Goal: Task Accomplishment & Management: Use online tool/utility

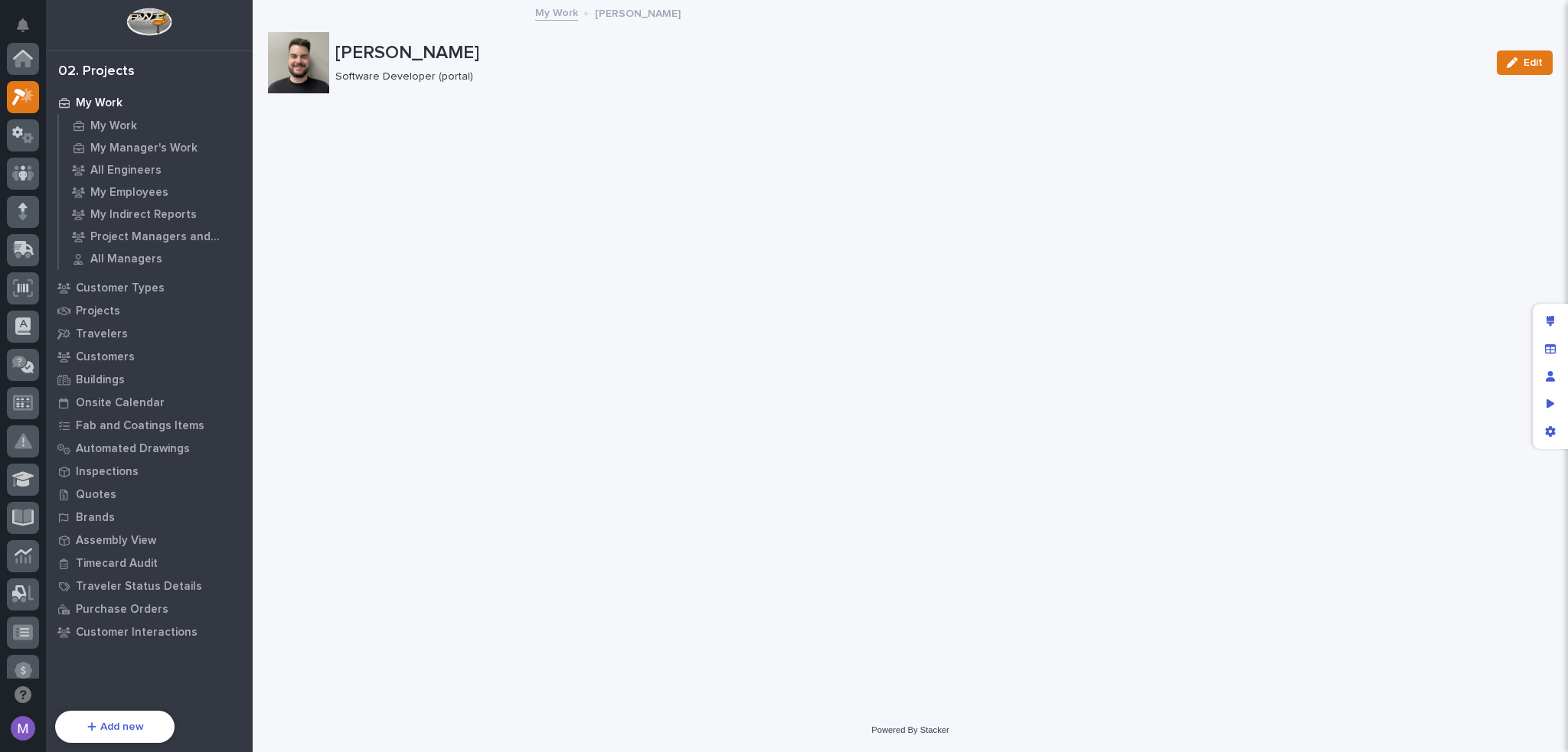
scroll to position [38, 0]
click at [128, 120] on p "My Work" at bounding box center [114, 126] width 47 height 14
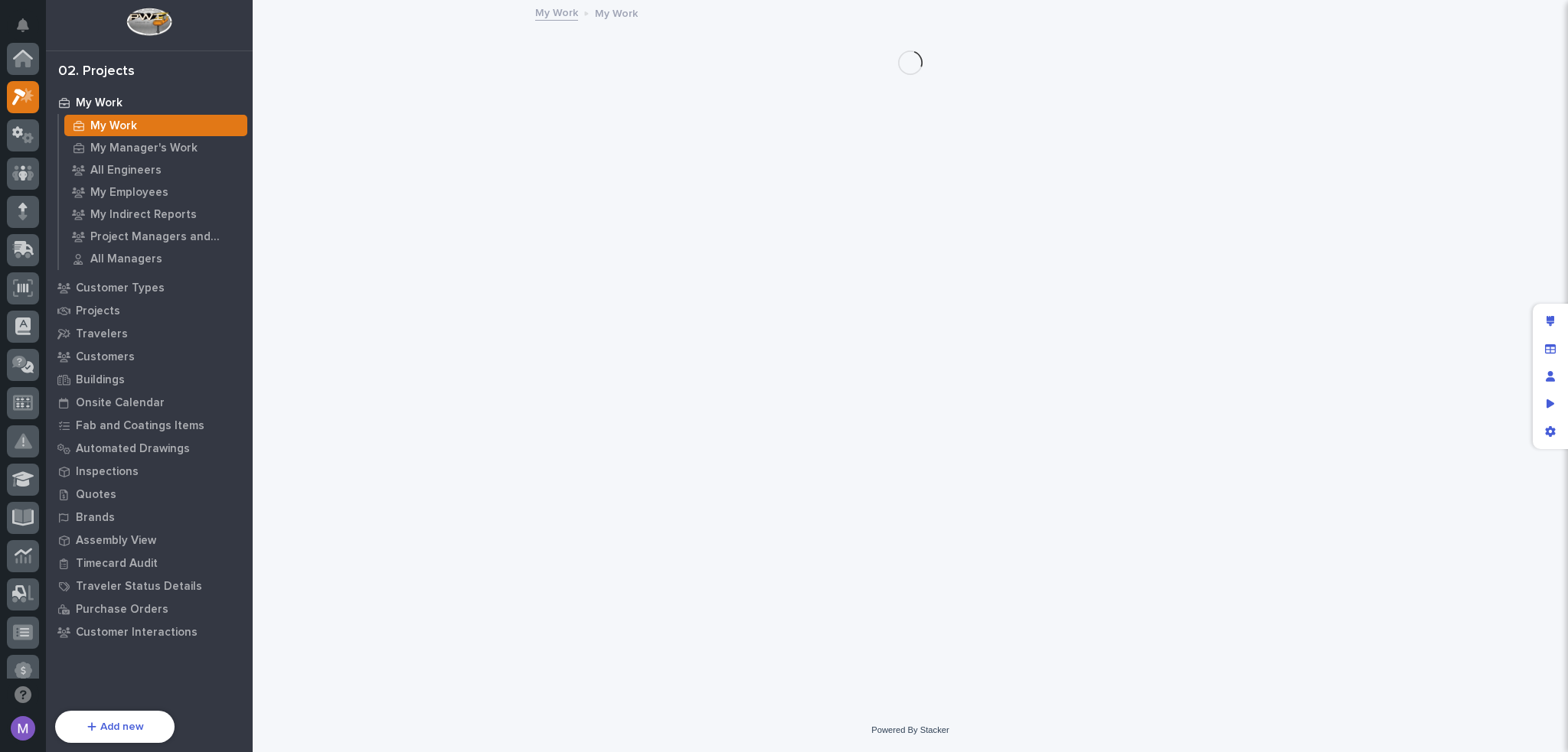
scroll to position [38, 0]
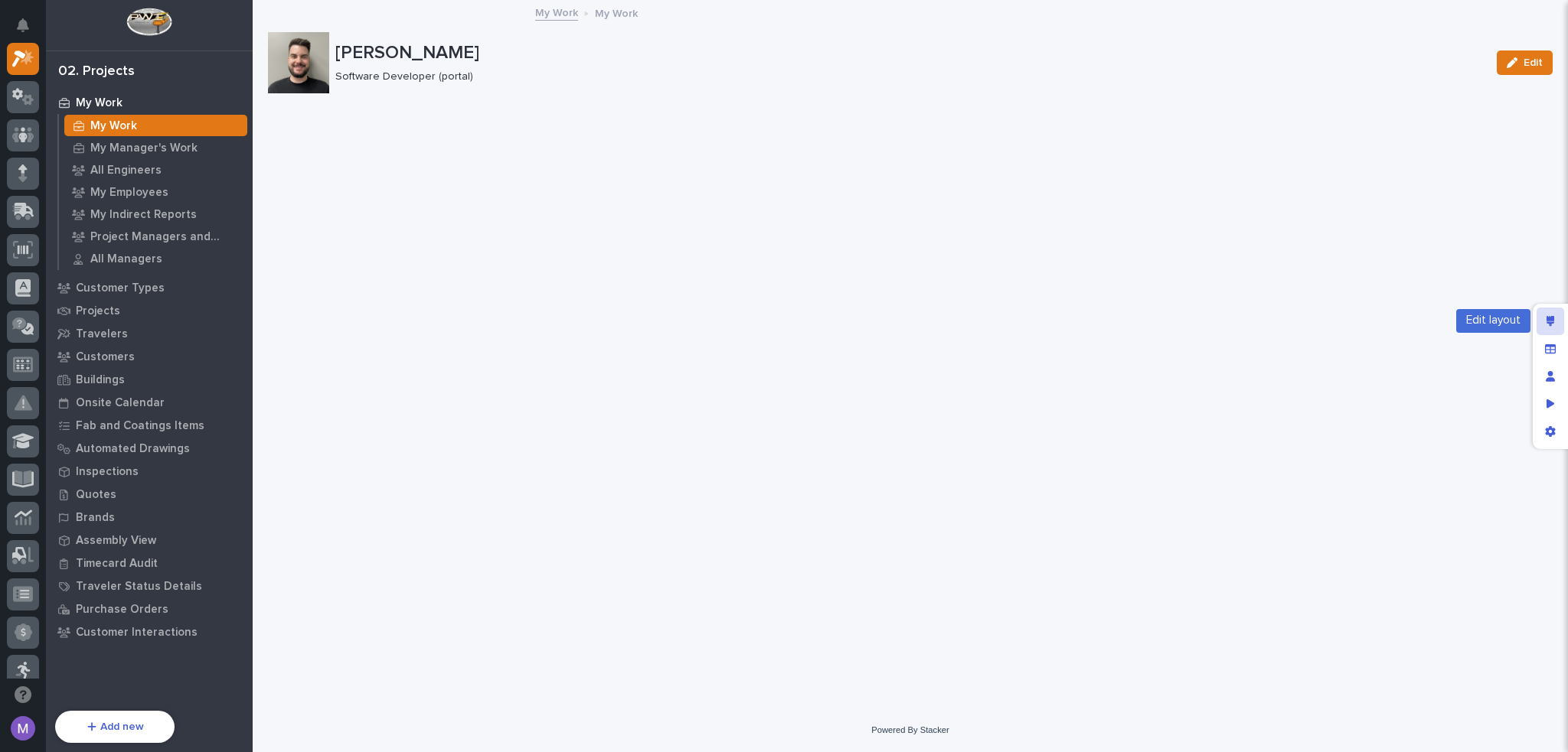
click at [1546, 313] on div "Edit layout" at bounding box center [1550, 321] width 27 height 27
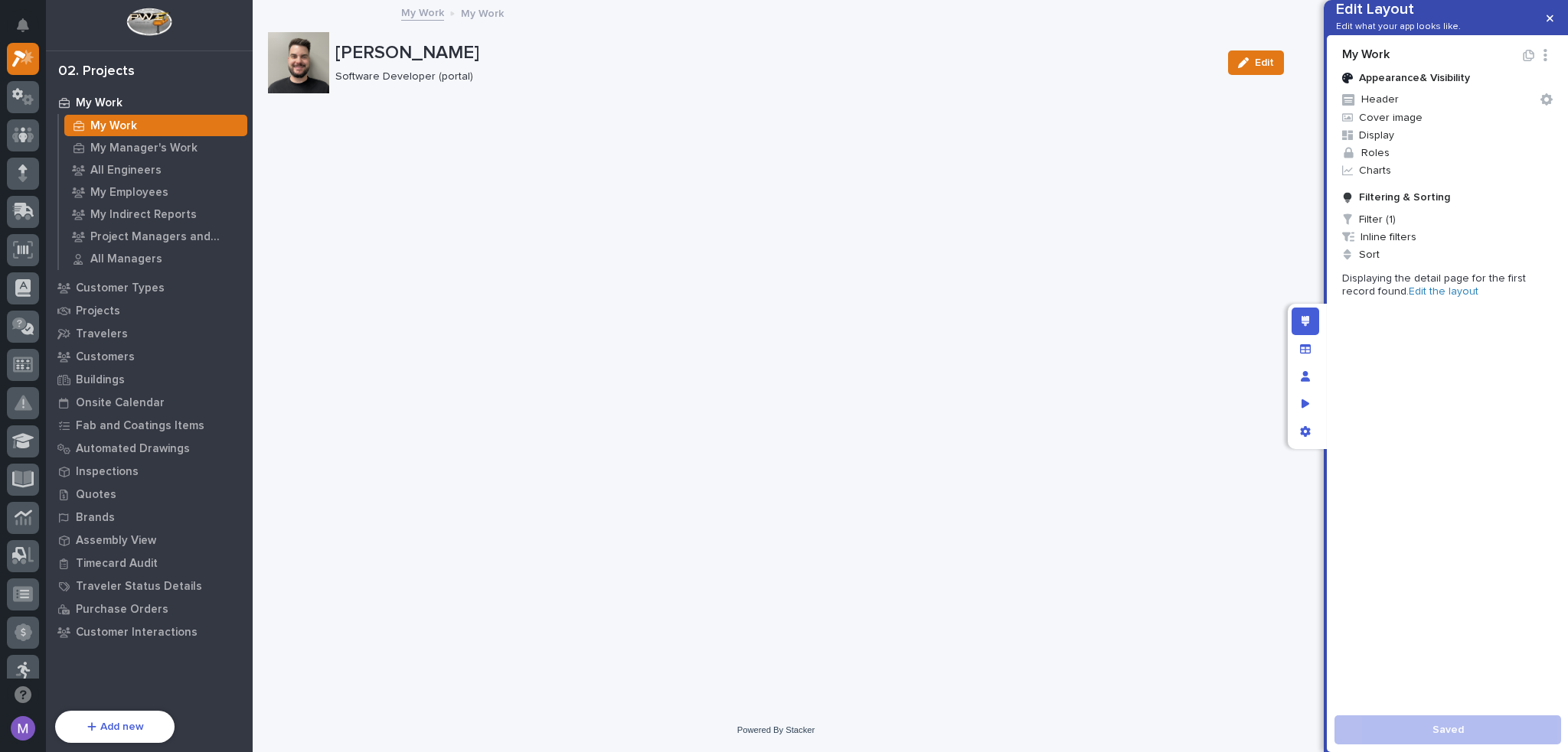
click at [1416, 297] on link "Edit the layout" at bounding box center [1443, 291] width 70 height 11
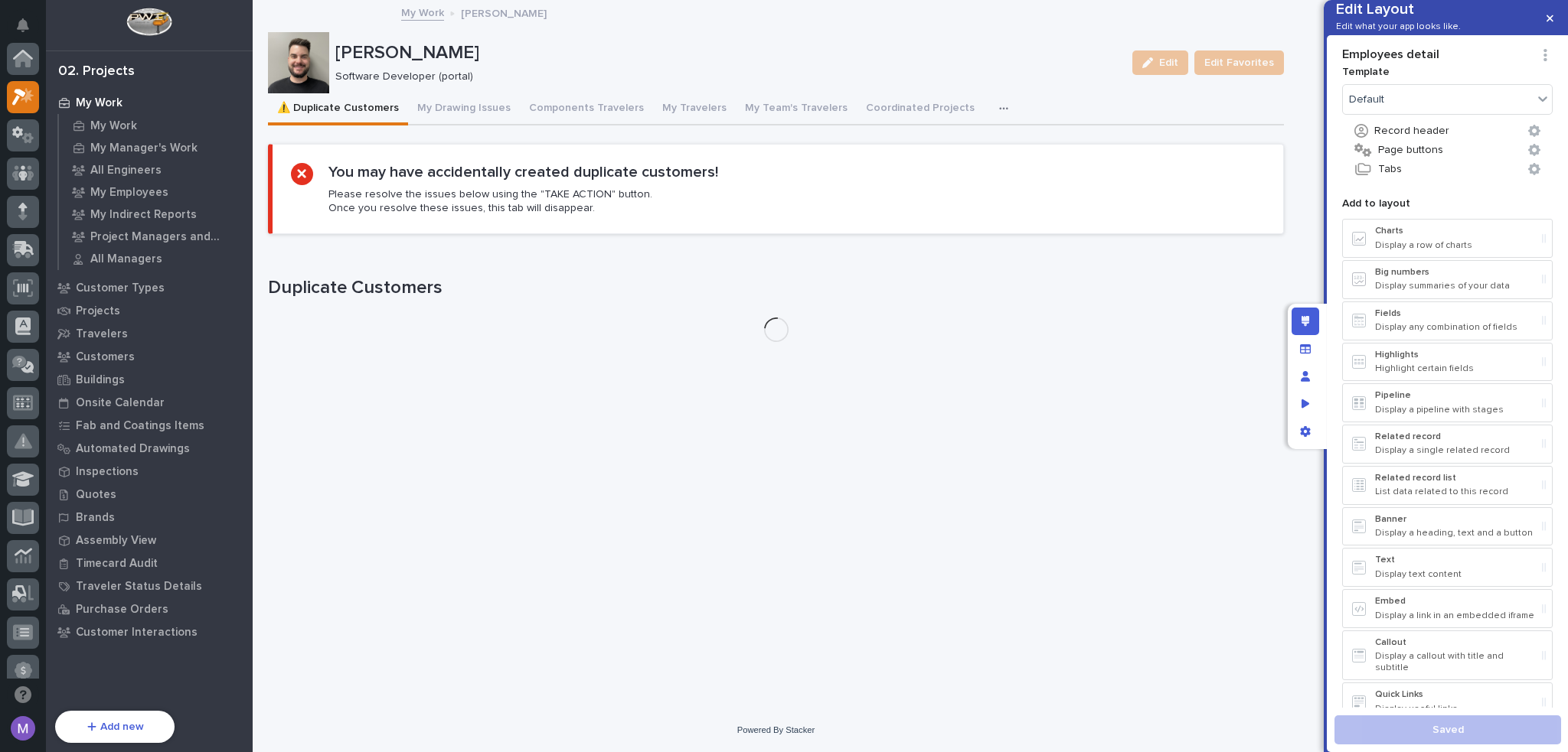
scroll to position [38, 0]
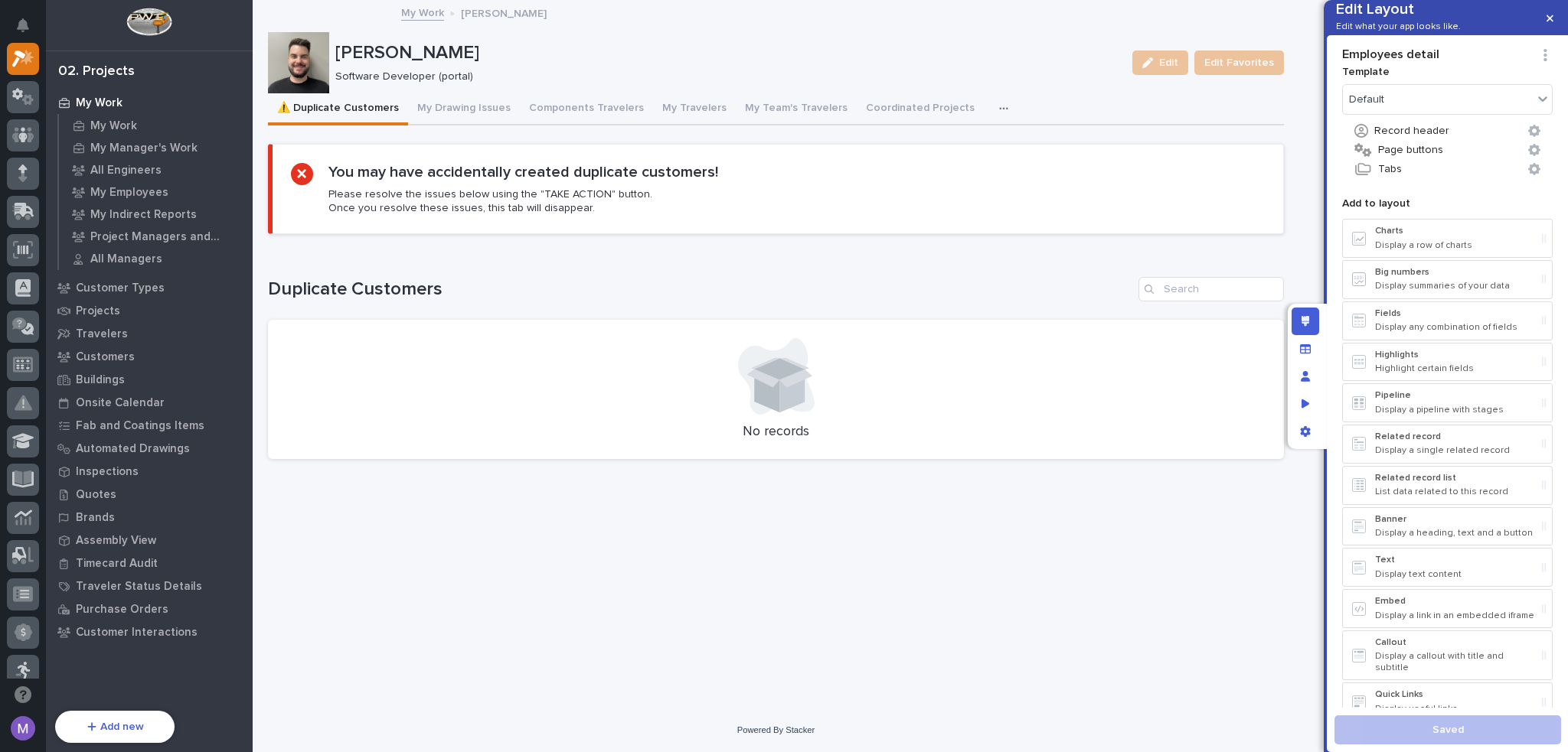
click at [990, 103] on button "button" at bounding box center [1007, 108] width 33 height 30
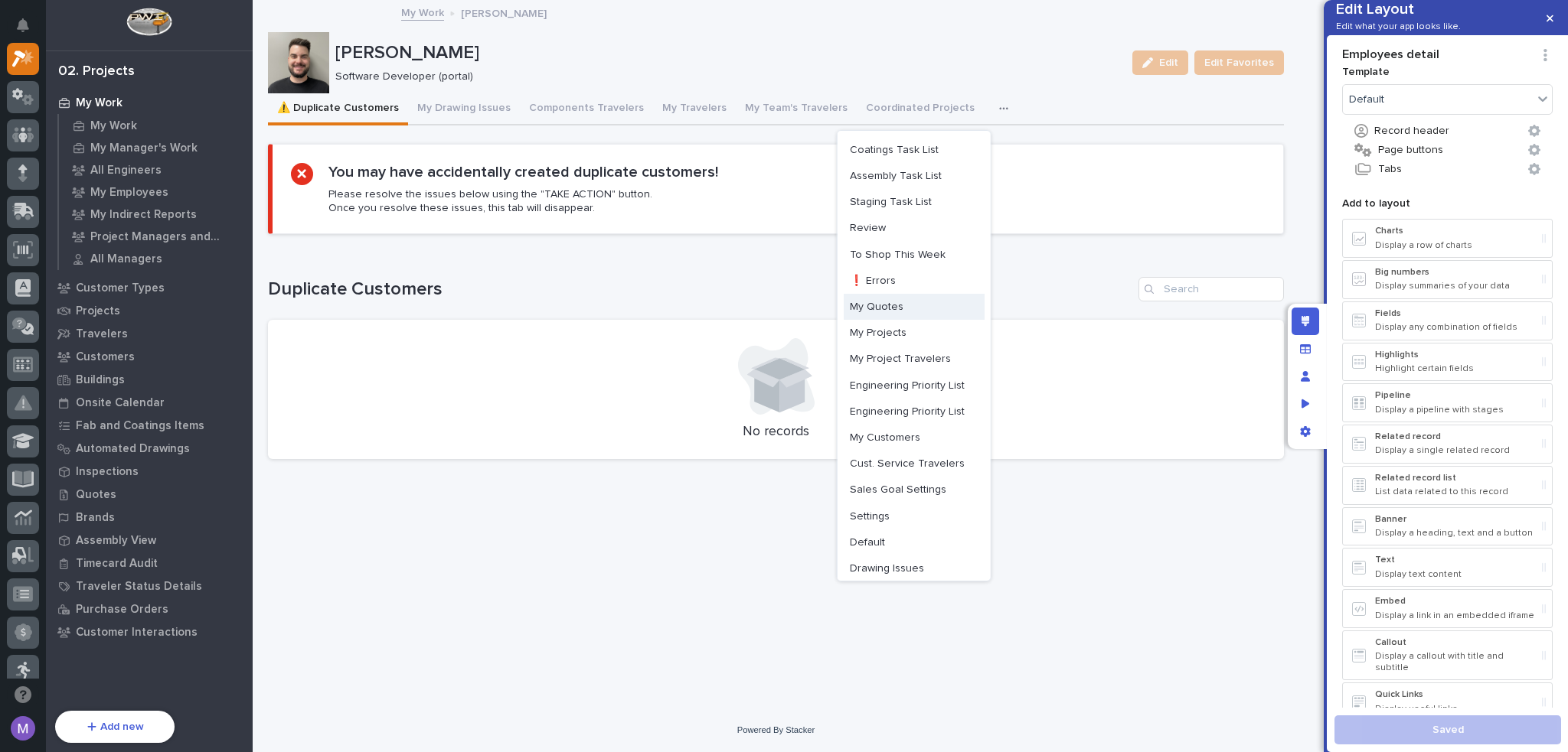
click at [884, 306] on span "My Quotes" at bounding box center [877, 306] width 54 height 14
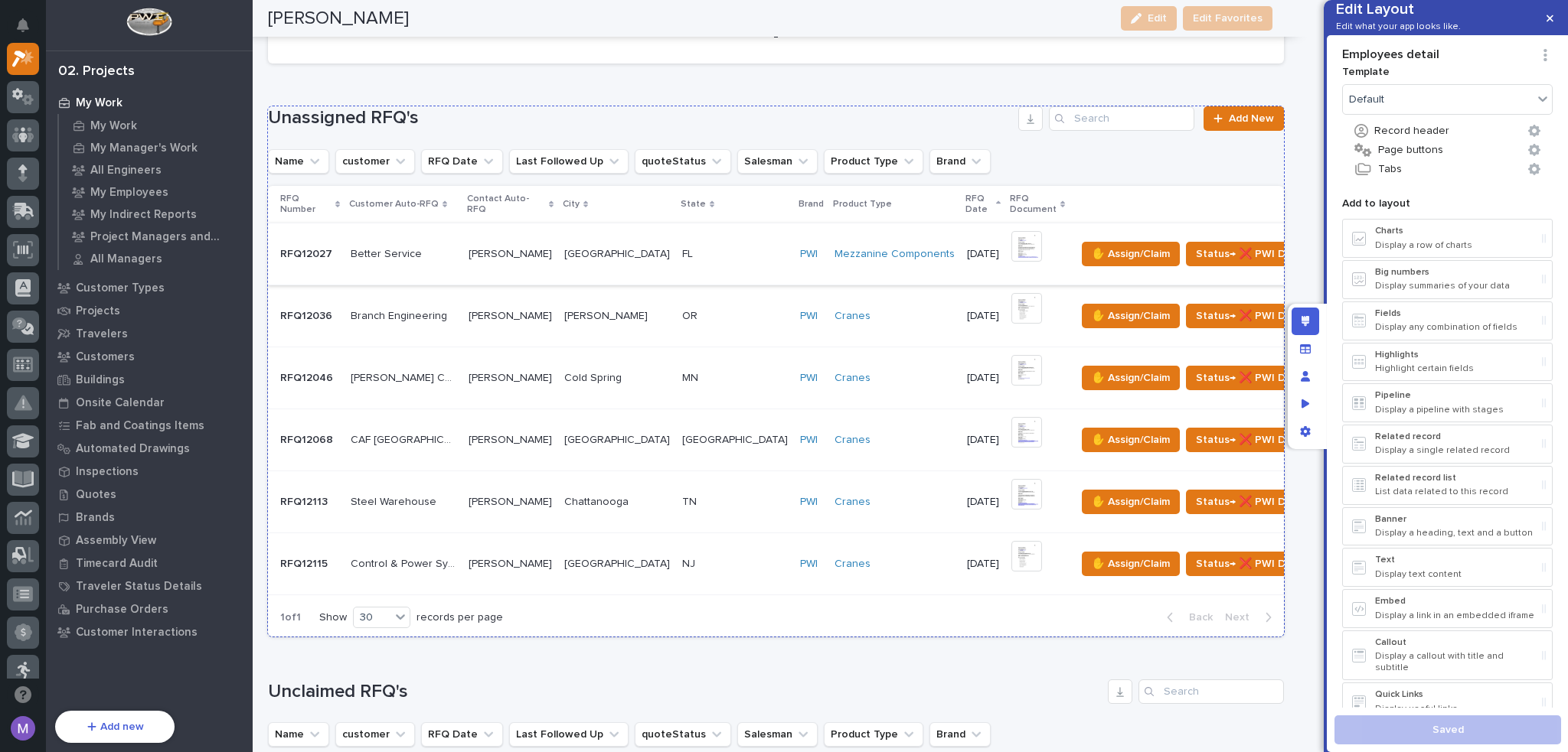
scroll to position [229, 0]
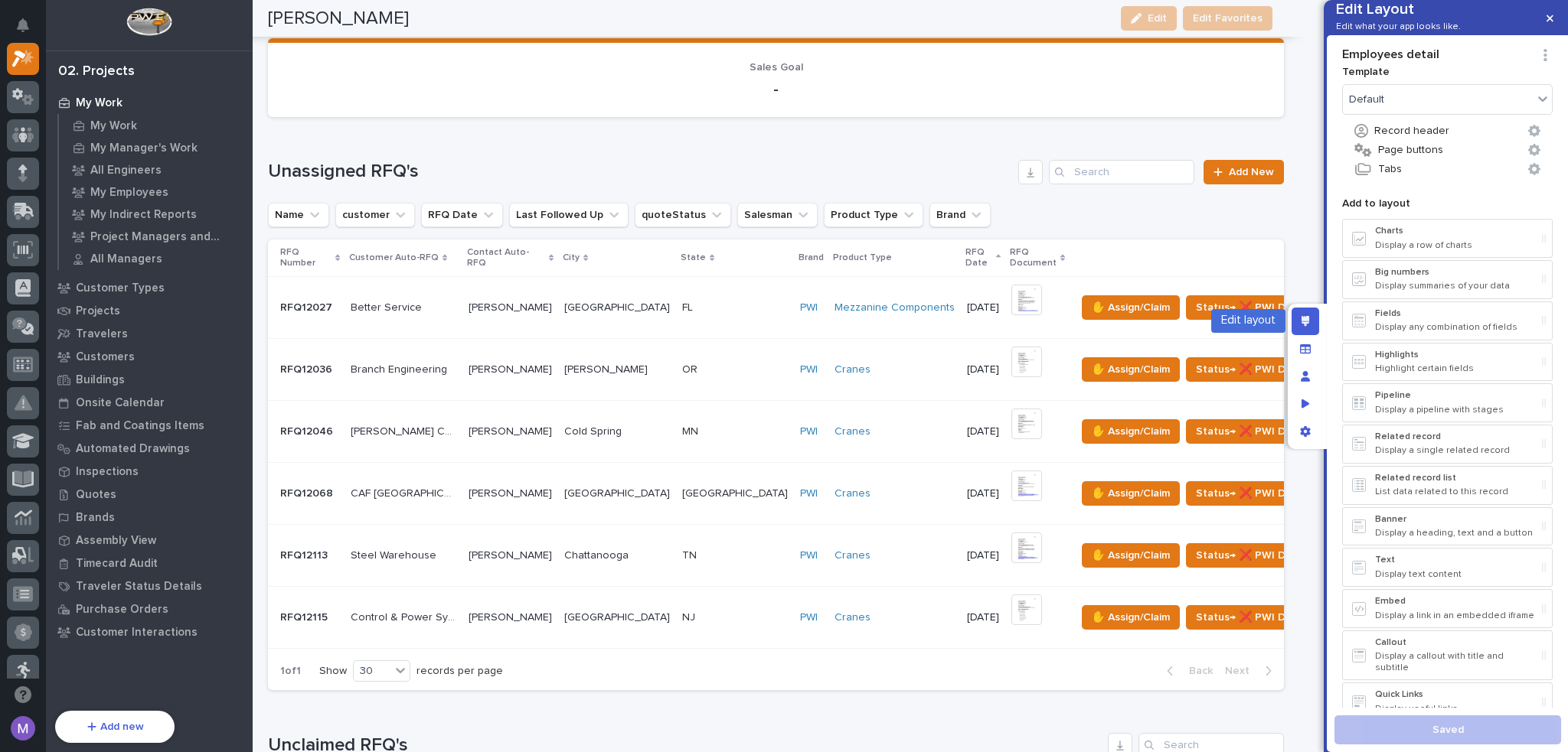
click at [1312, 320] on div "Edit layout" at bounding box center [1305, 321] width 27 height 27
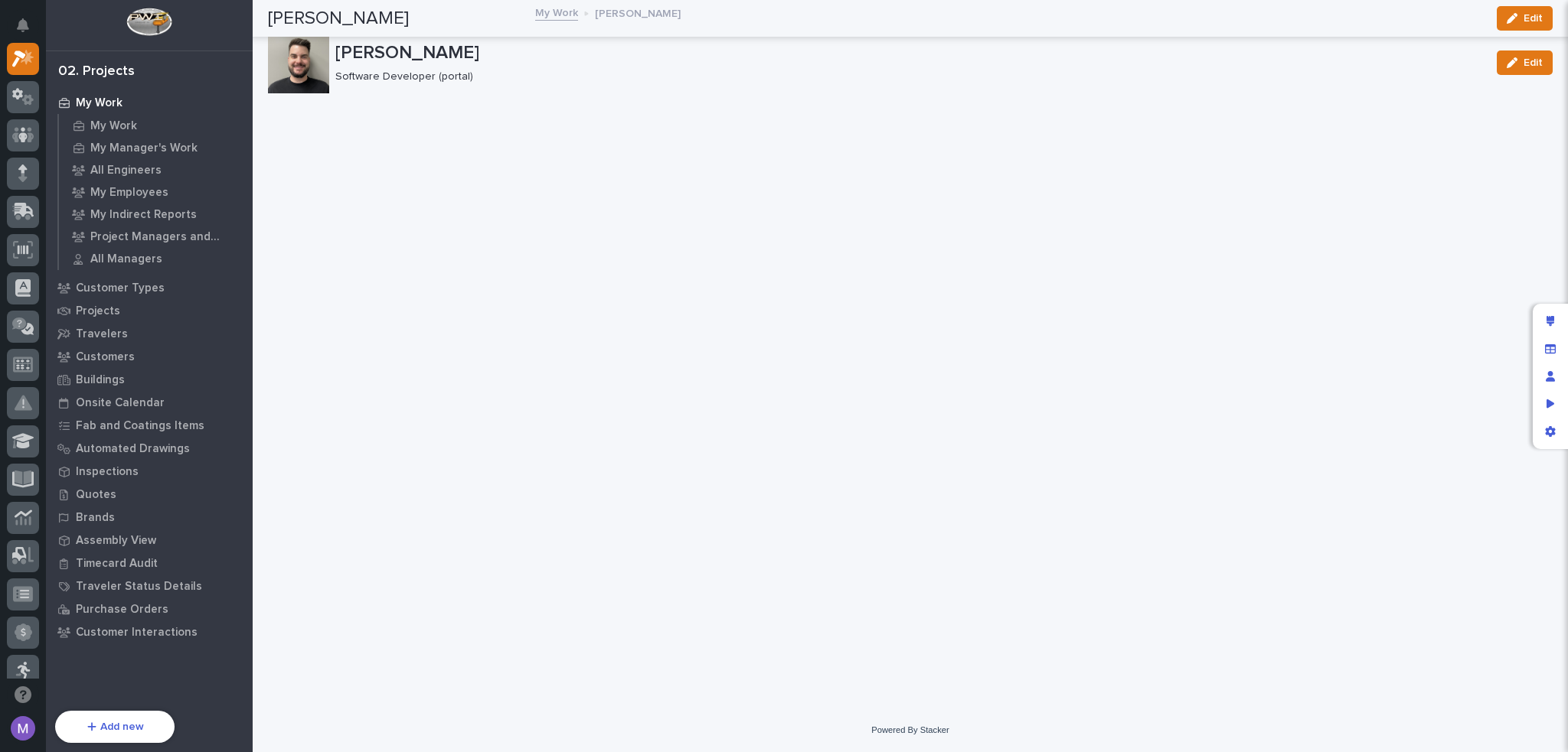
scroll to position [0, 0]
click at [1542, 401] on div "Preview as" at bounding box center [1550, 404] width 27 height 27
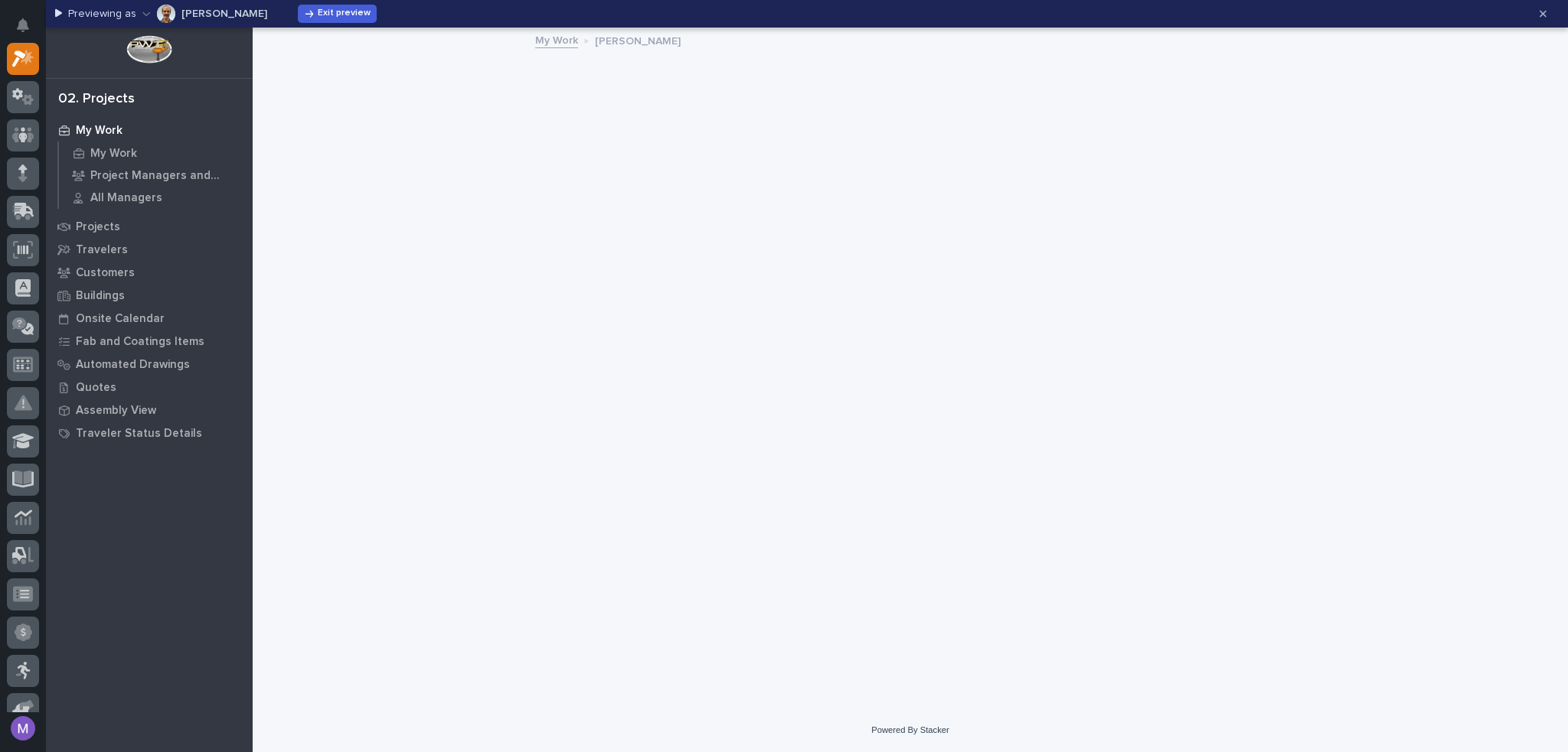
click at [220, 15] on p "[PERSON_NAME]" at bounding box center [224, 14] width 86 height 11
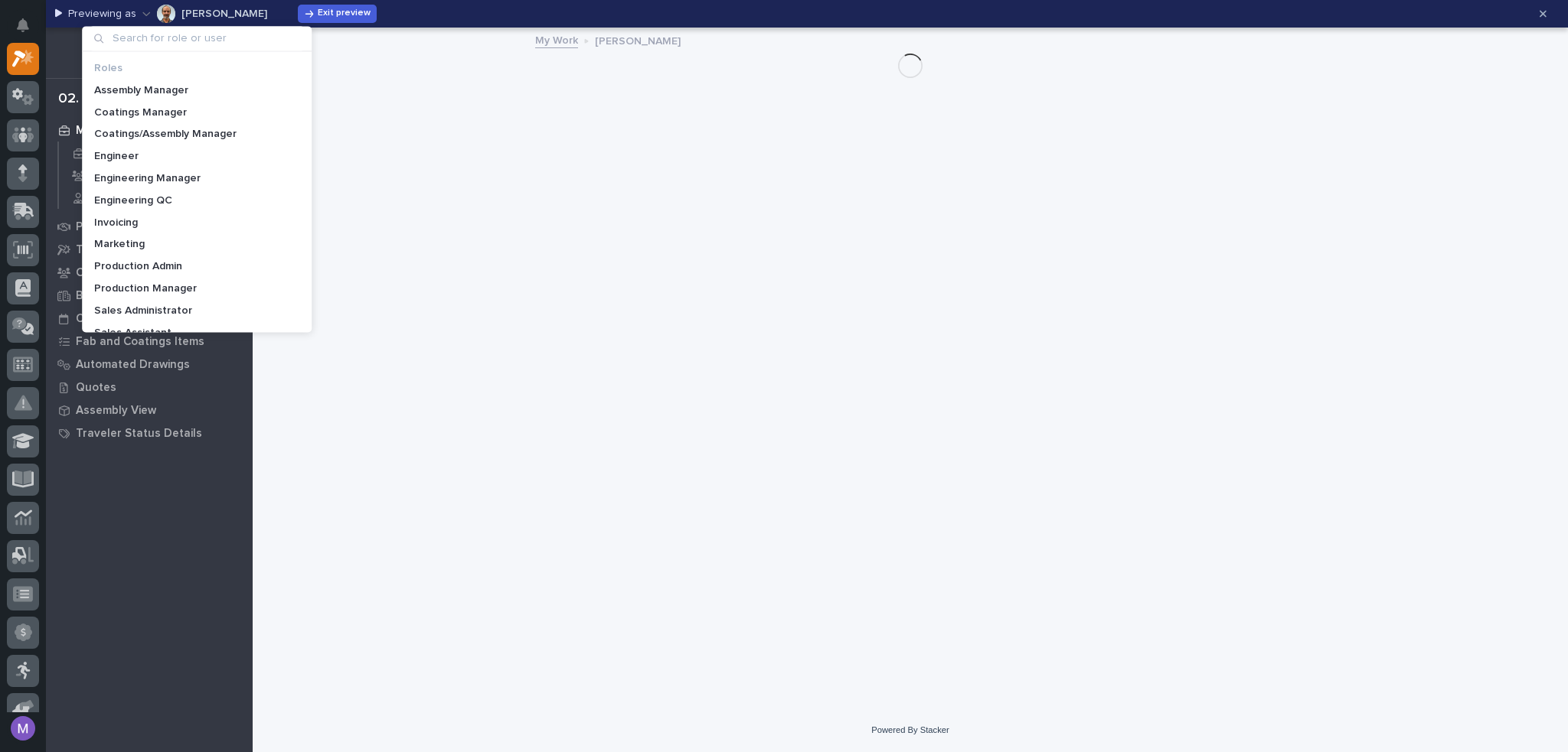
click at [614, 16] on div "Previewing as [PERSON_NAME] Exit preview" at bounding box center [790, 14] width 1472 height 24
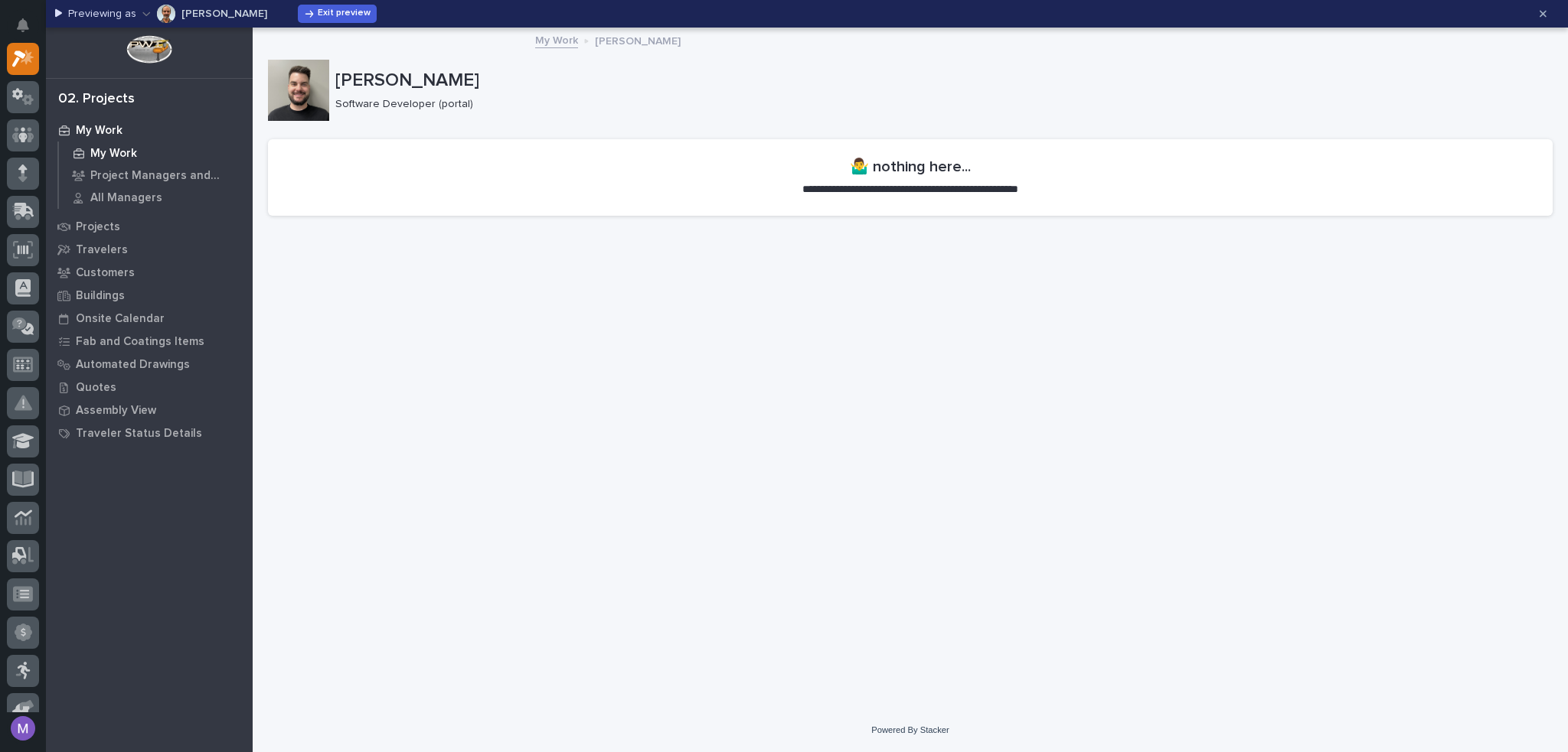
click at [123, 156] on p "My Work" at bounding box center [114, 154] width 47 height 14
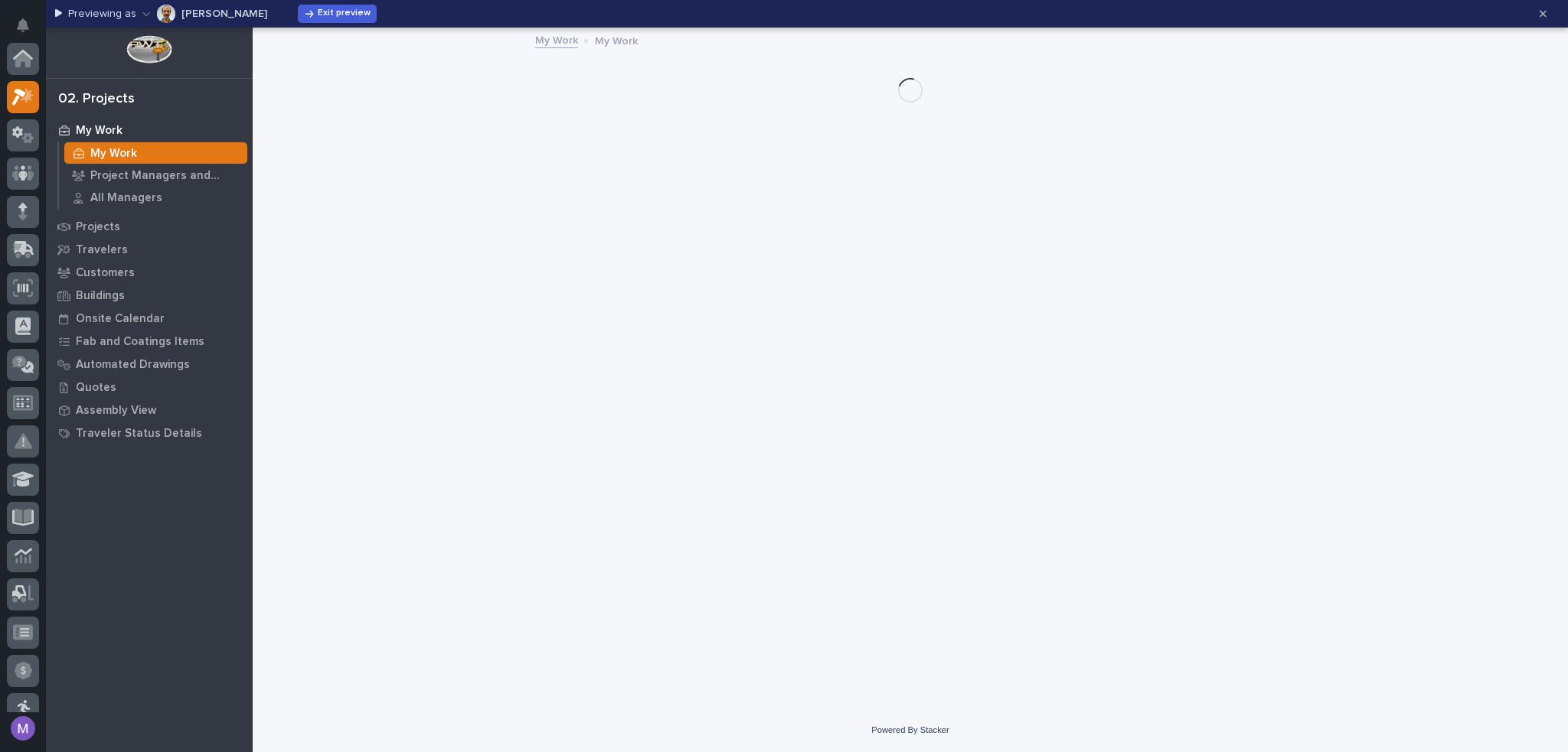
scroll to position [38, 0]
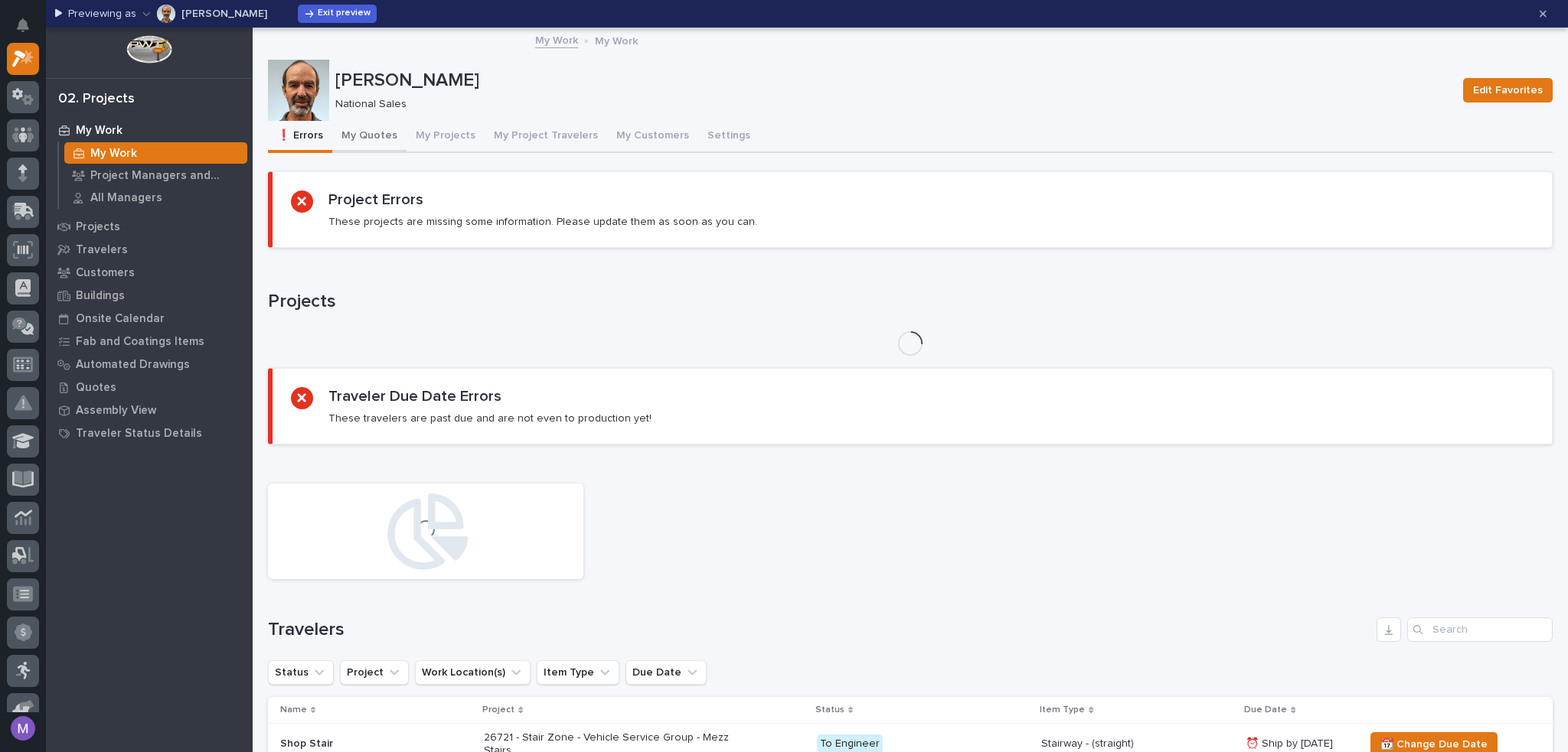
click at [380, 132] on button "My Quotes" at bounding box center [369, 136] width 74 height 32
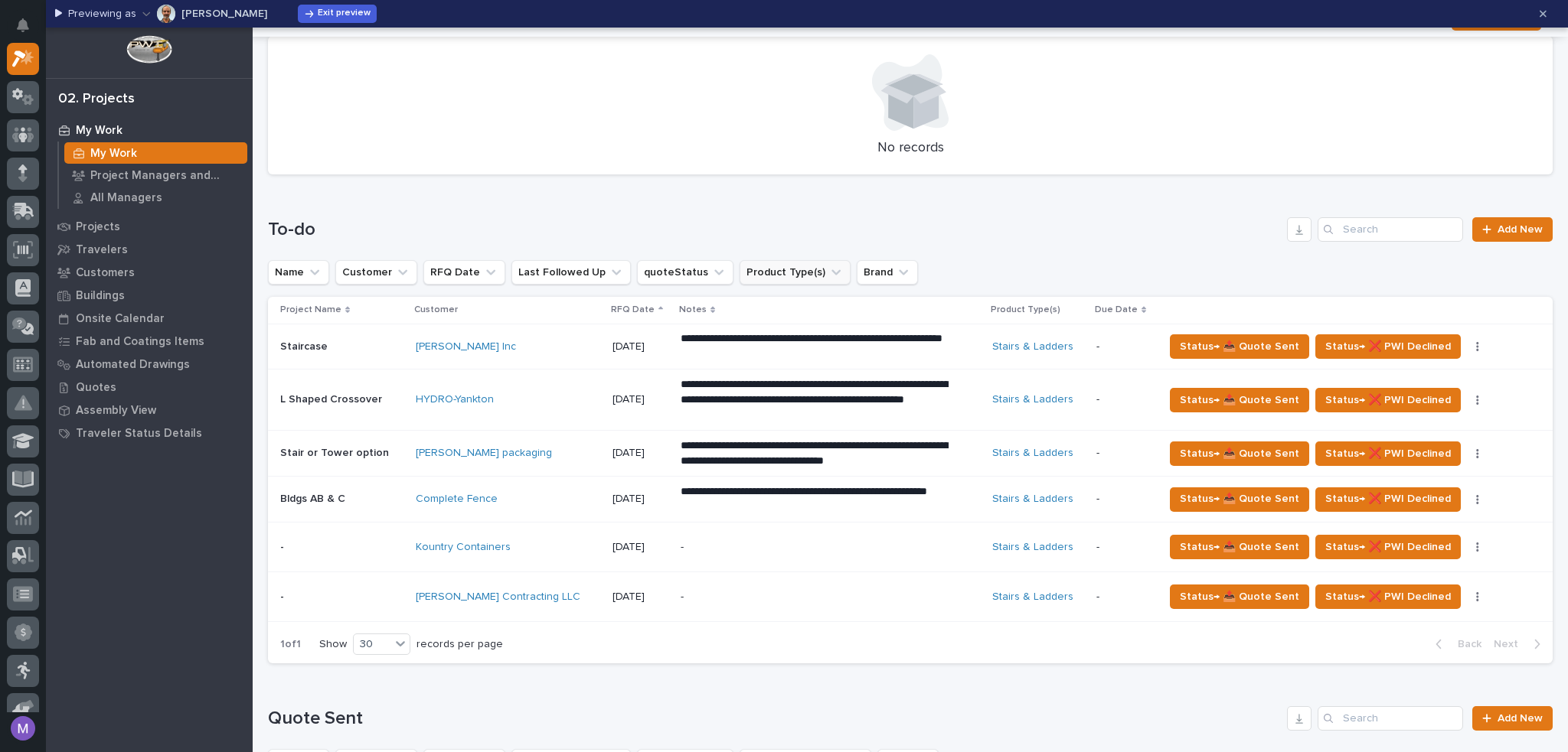
scroll to position [536, 0]
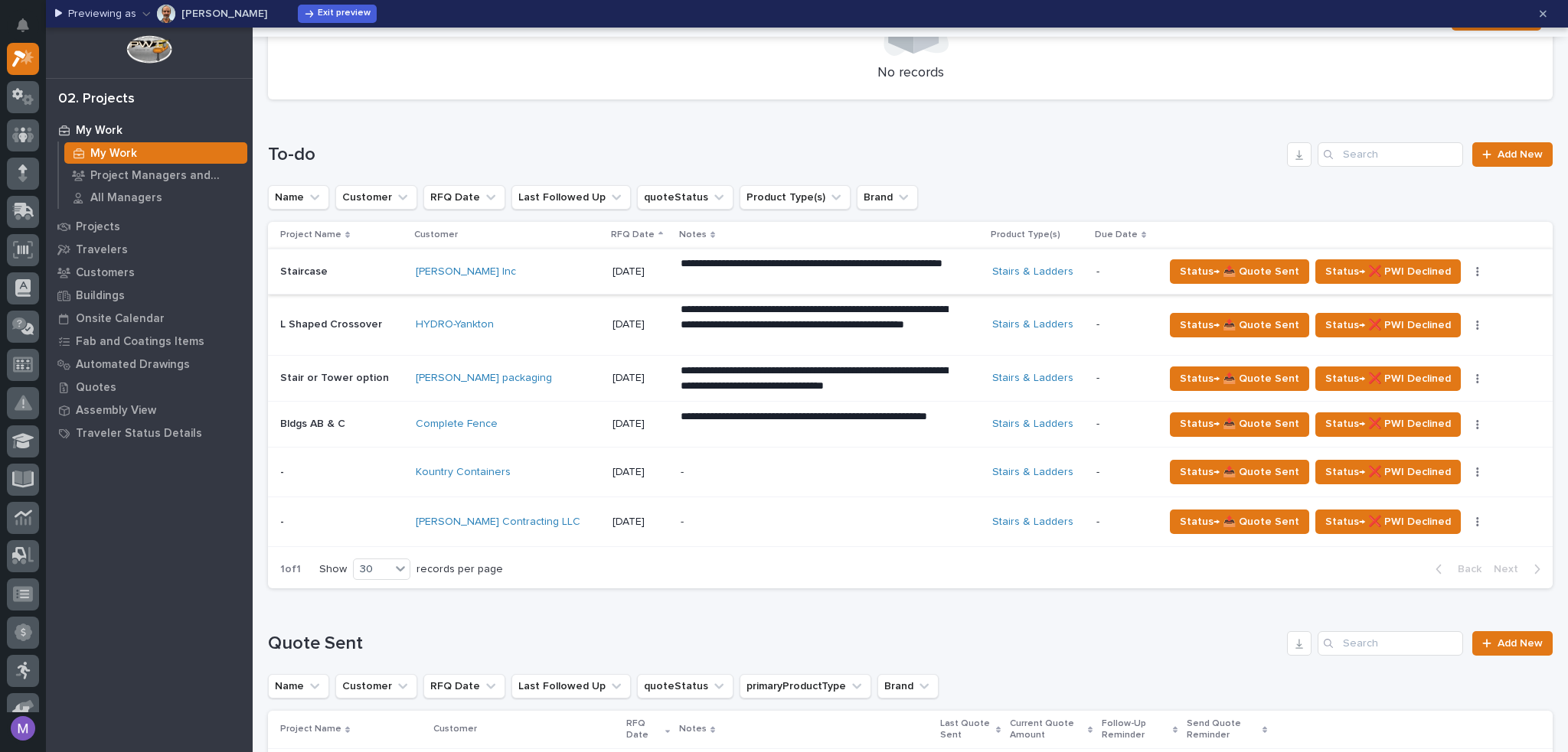
click at [1476, 268] on icon "button" at bounding box center [1477, 271] width 3 height 11
click at [935, 269] on div "**********" at bounding box center [831, 272] width 300 height 43
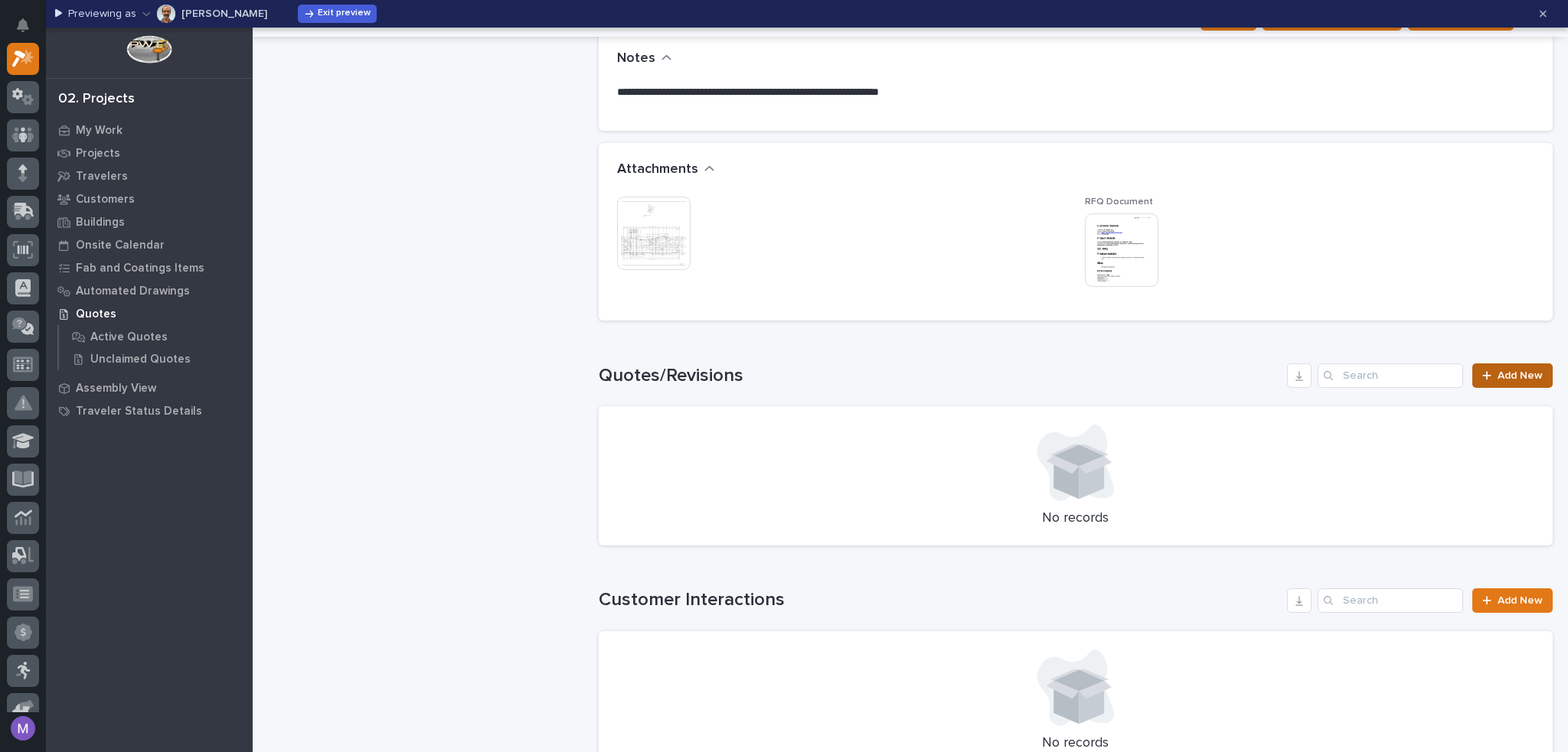
scroll to position [1224, 0]
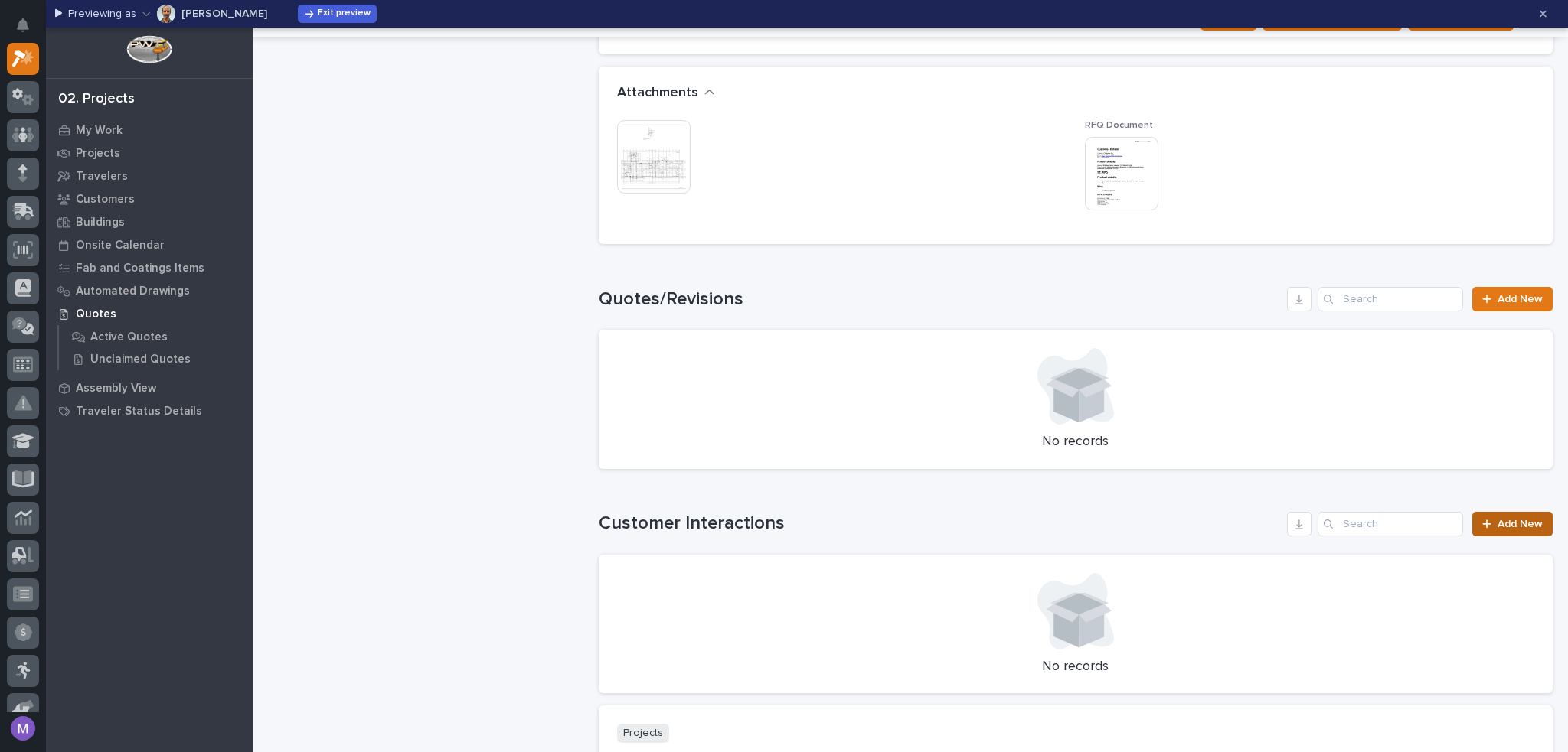
click at [1519, 524] on span "Add New" at bounding box center [1520, 524] width 45 height 11
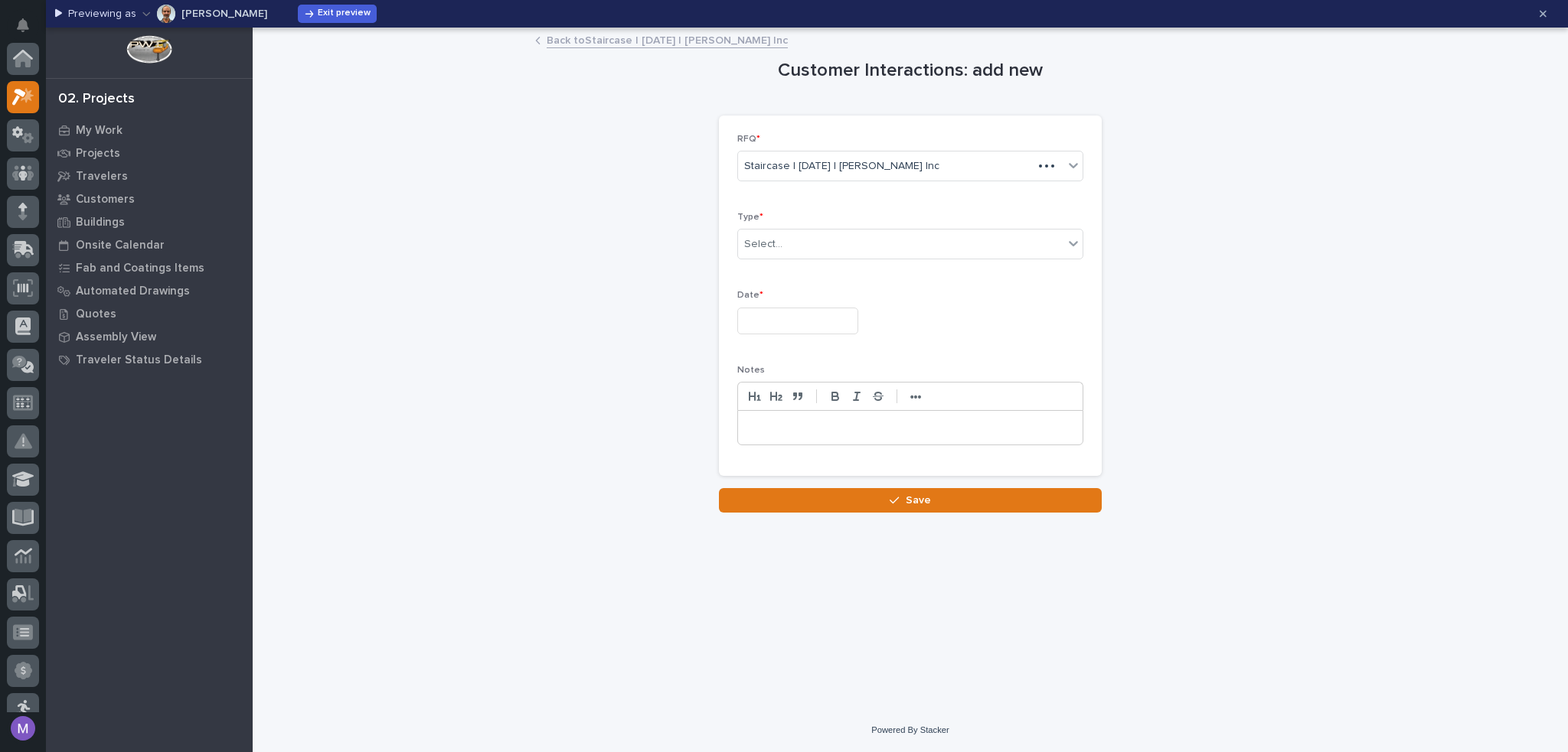
scroll to position [38, 0]
click at [619, 40] on link "Back to Staircase | [DATE] | [PERSON_NAME] Inc" at bounding box center [667, 39] width 241 height 18
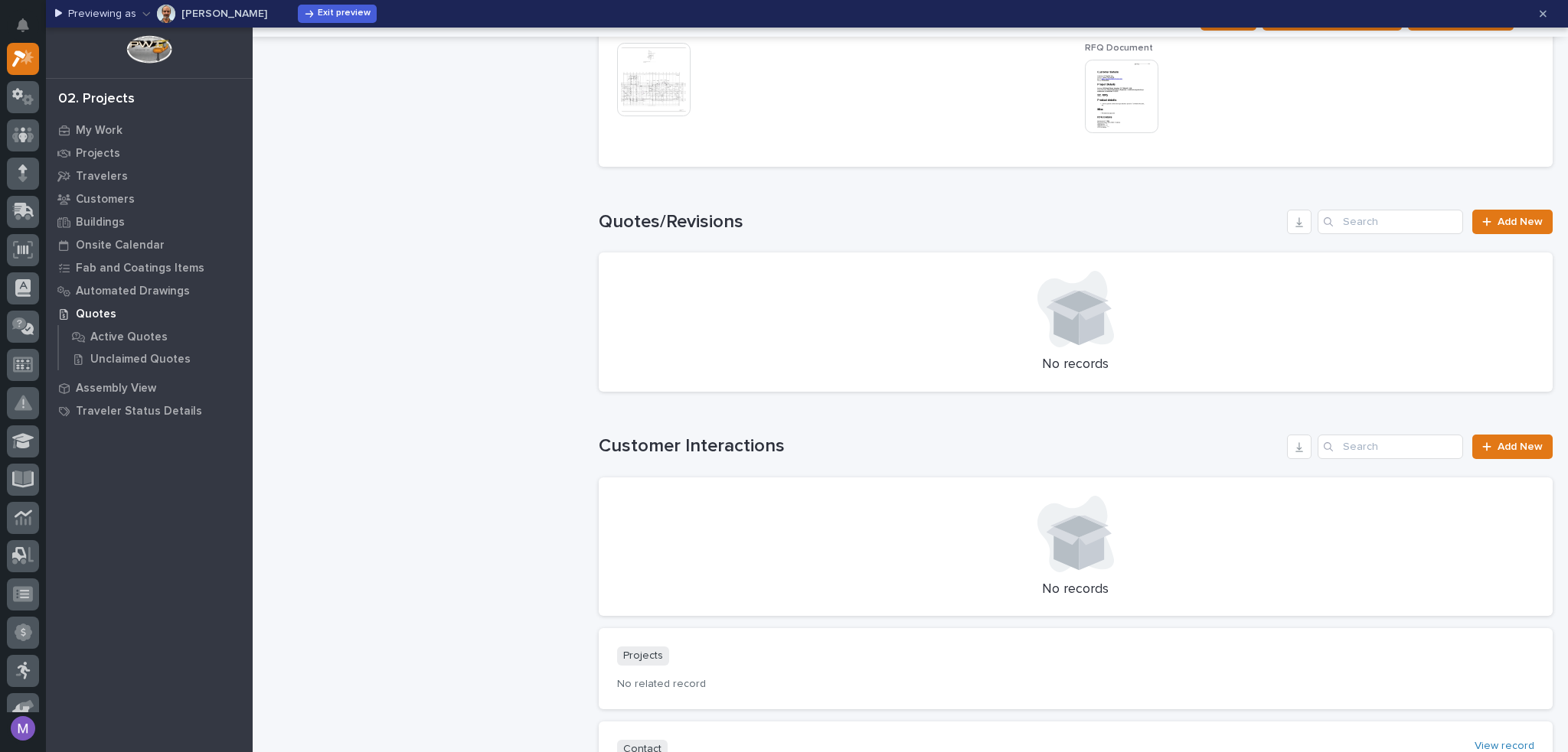
scroll to position [1378, 0]
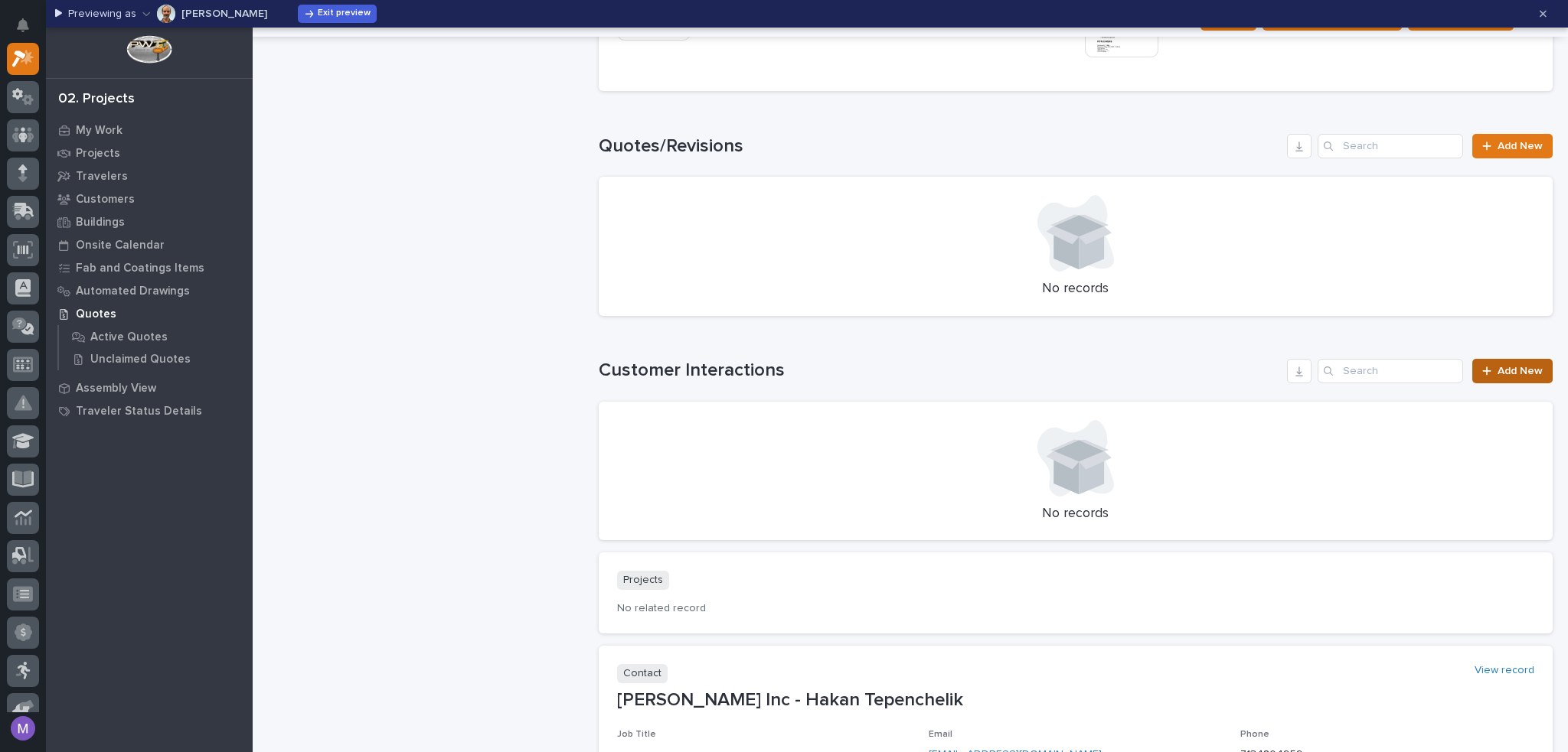
click at [1485, 369] on div at bounding box center [1490, 371] width 16 height 11
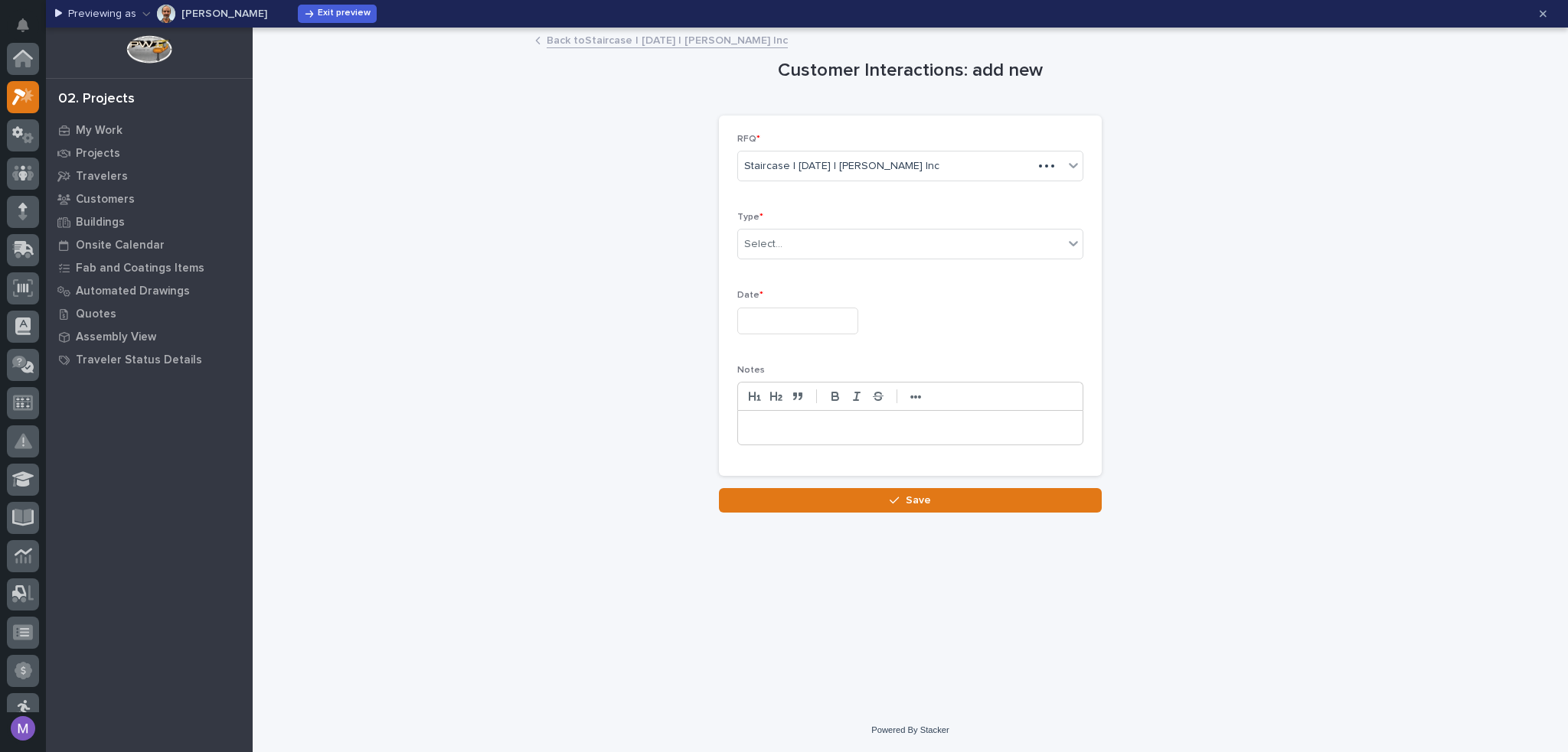
scroll to position [38, 0]
click at [600, 33] on link "Back to Staircase | [DATE] | [PERSON_NAME] Inc" at bounding box center [667, 39] width 241 height 18
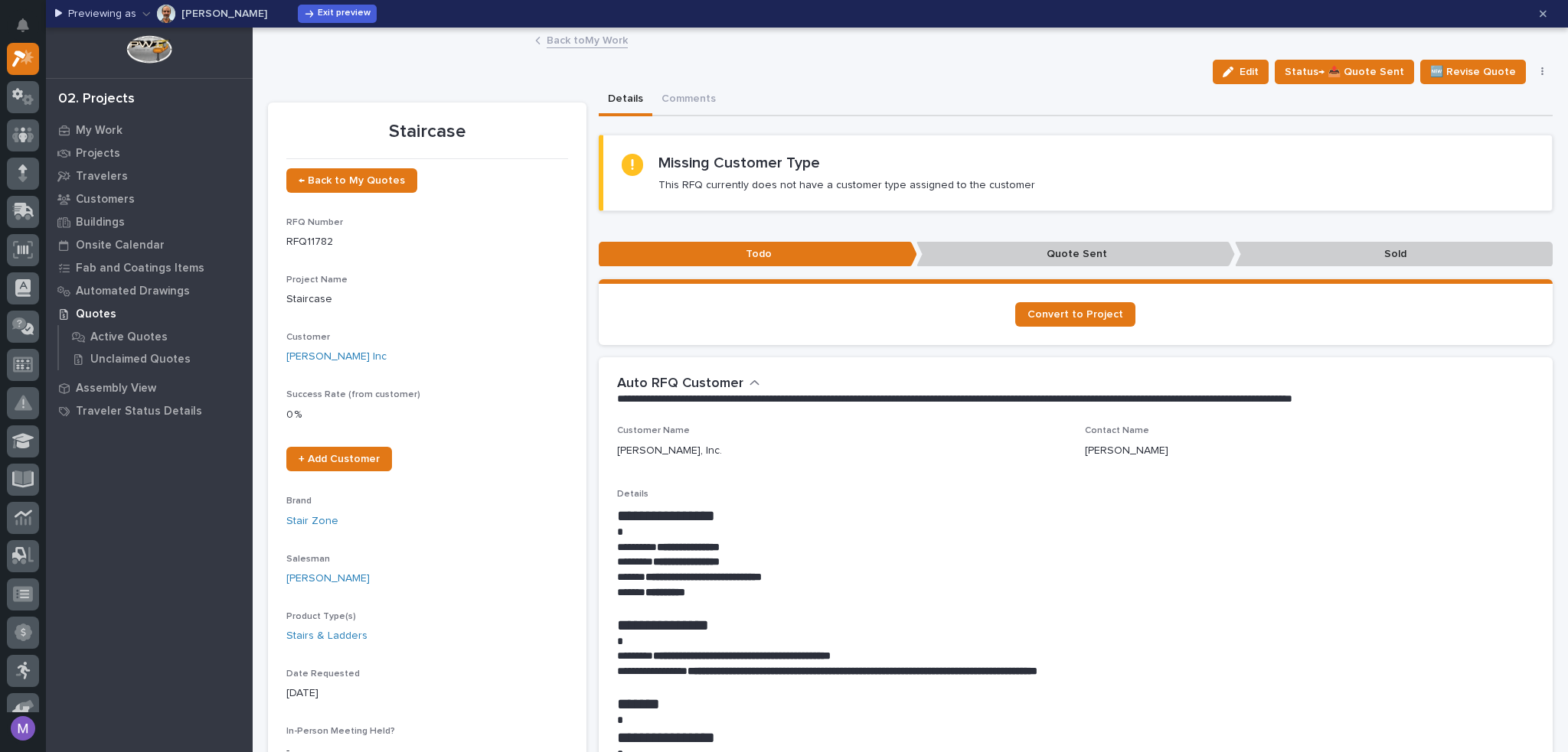
click at [574, 33] on link "Back to My Work" at bounding box center [587, 39] width 81 height 18
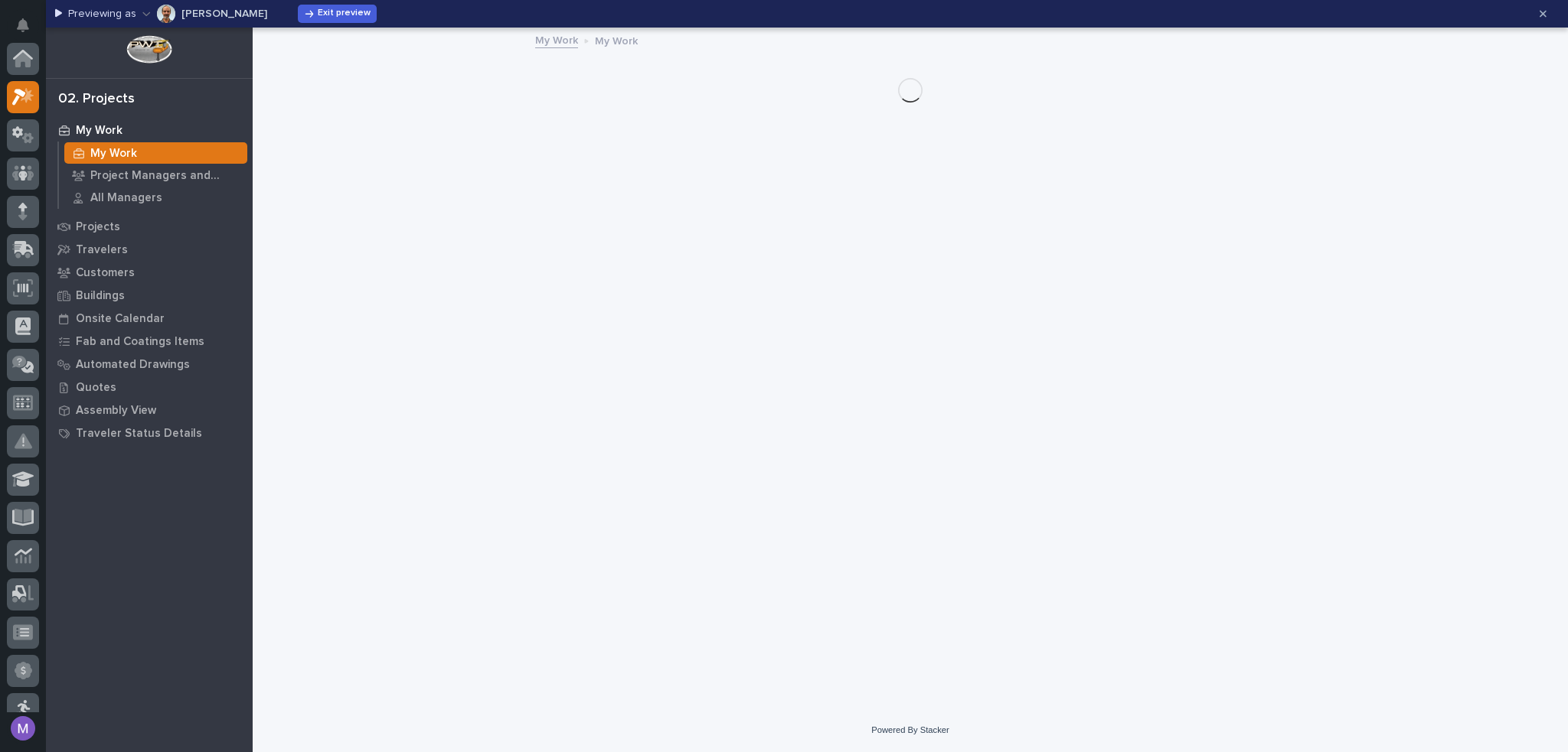
scroll to position [38, 0]
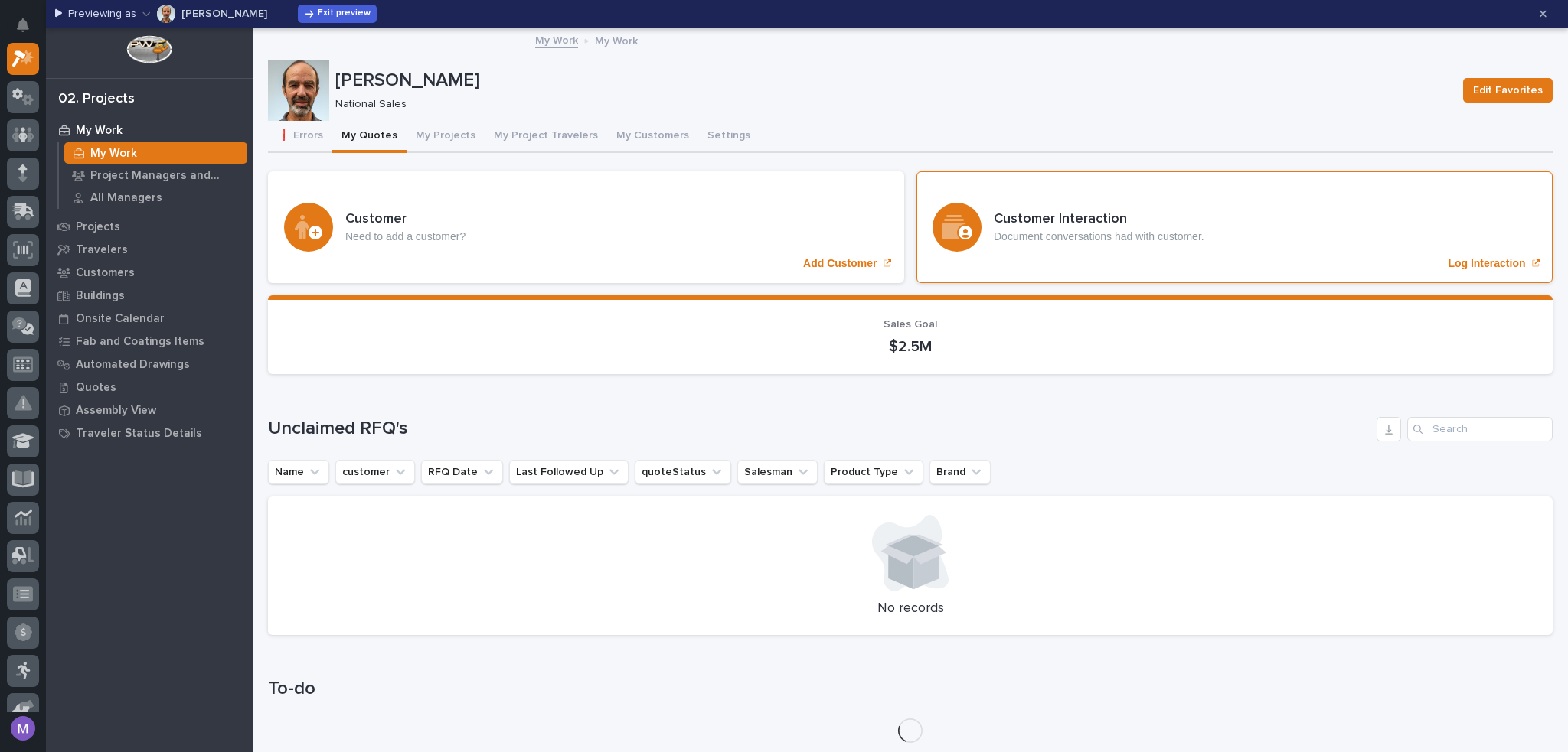
click at [1479, 258] on p "Log Interaction" at bounding box center [1486, 263] width 77 height 13
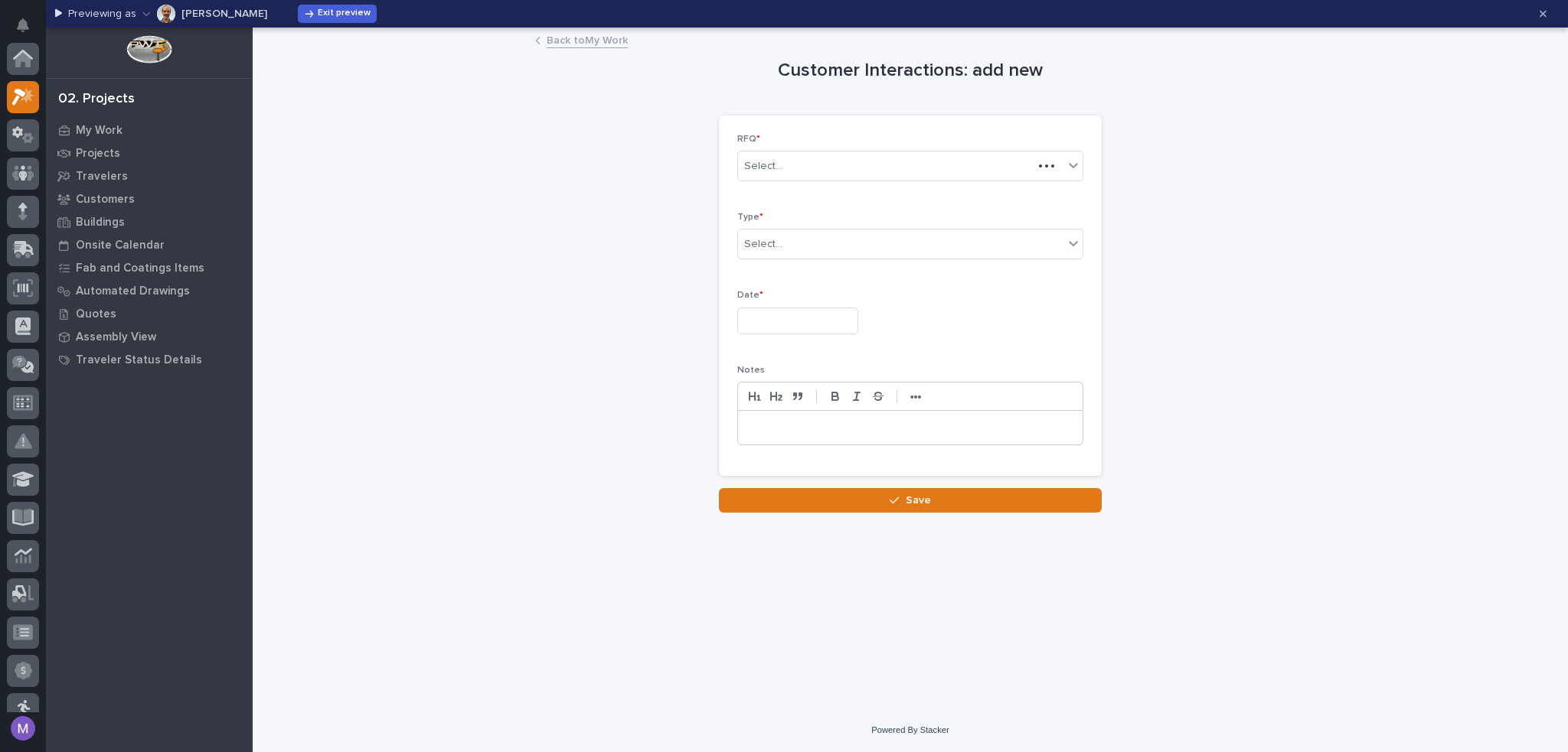
scroll to position [38, 0]
click at [576, 38] on link "Back to My Work" at bounding box center [587, 39] width 81 height 18
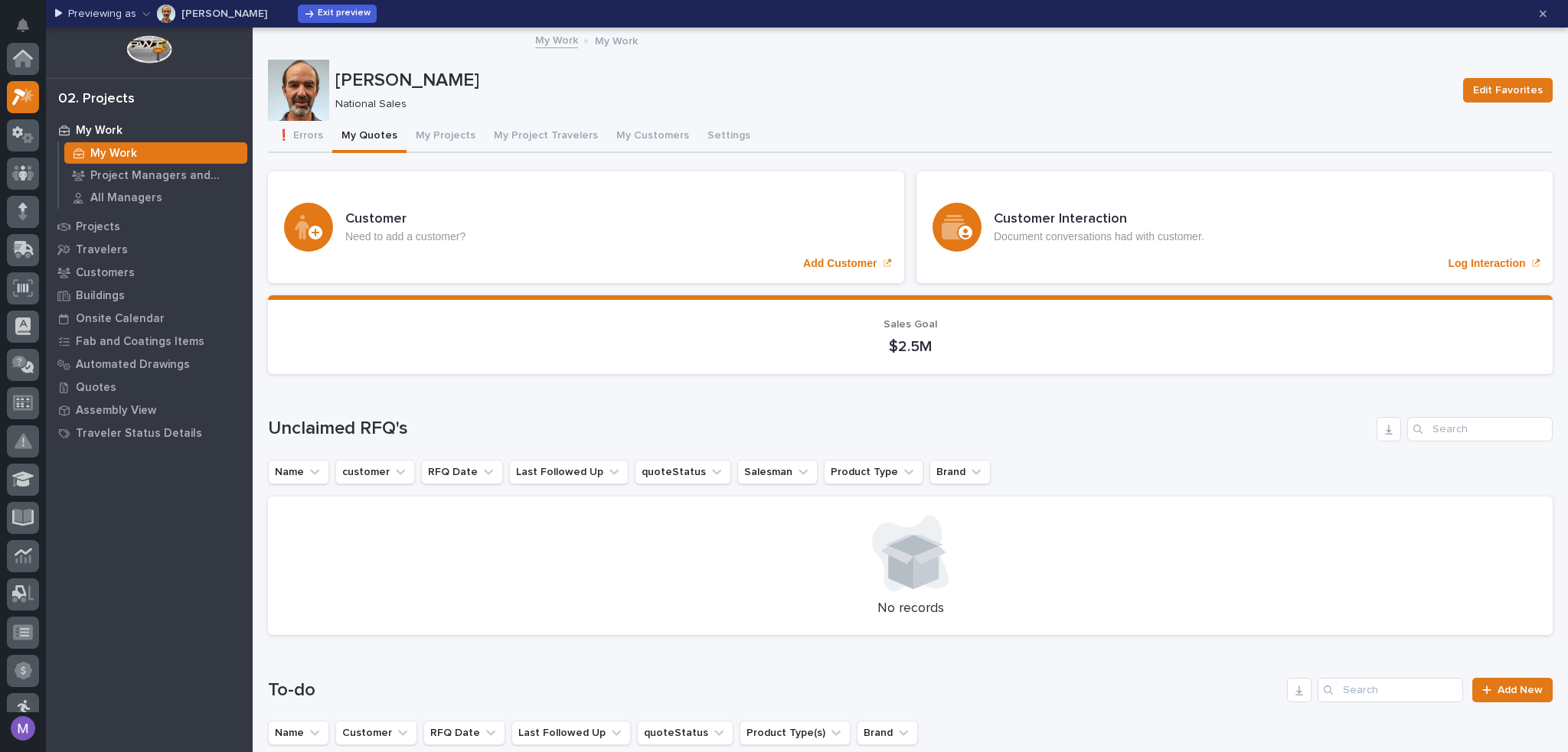
click at [599, 37] on p "My Work" at bounding box center [616, 39] width 43 height 17
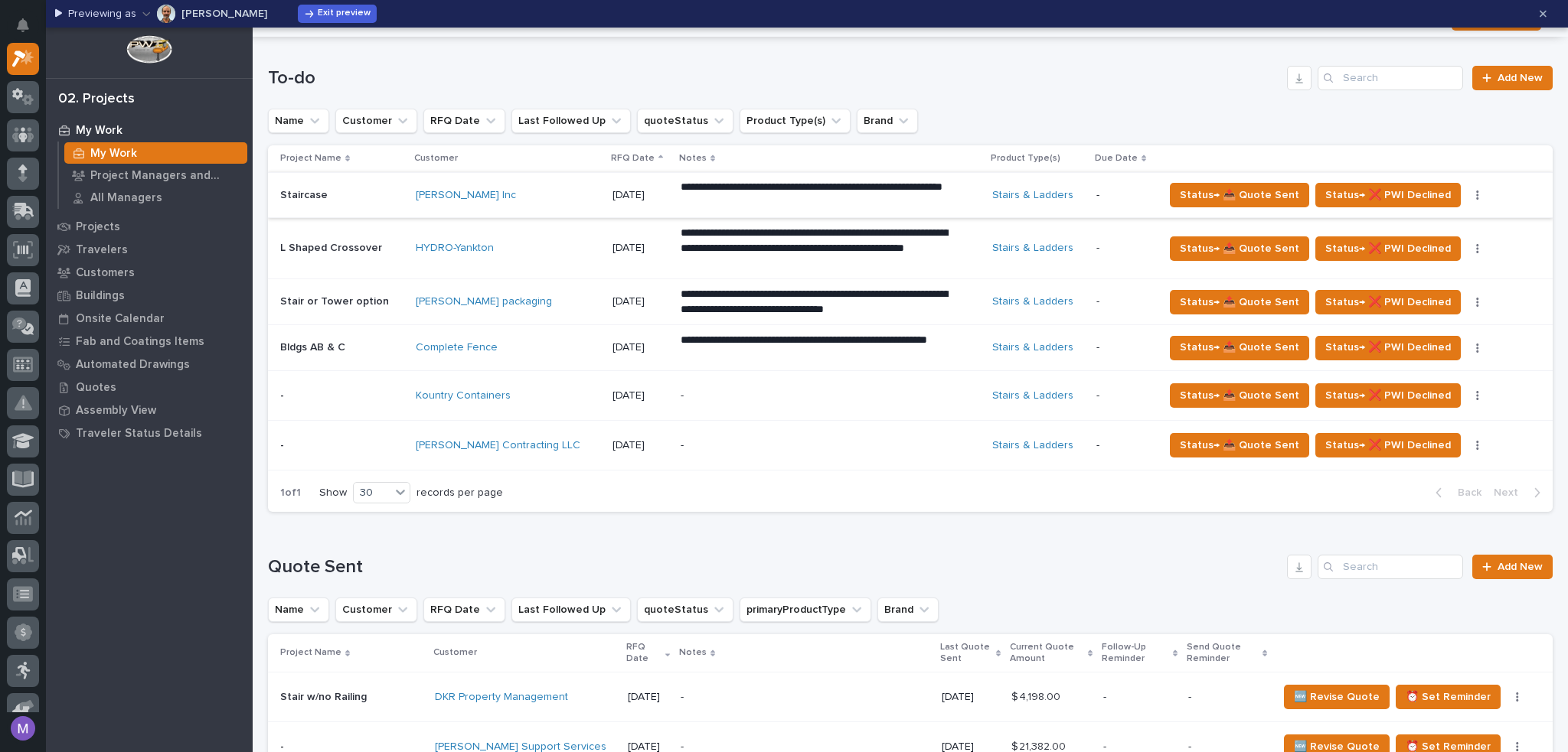
click at [1466, 192] on button "button" at bounding box center [1477, 195] width 22 height 11
click at [1404, 229] on span "🗒️ Log Interaction" at bounding box center [1403, 225] width 89 height 19
